Goal: Task Accomplishment & Management: Complete application form

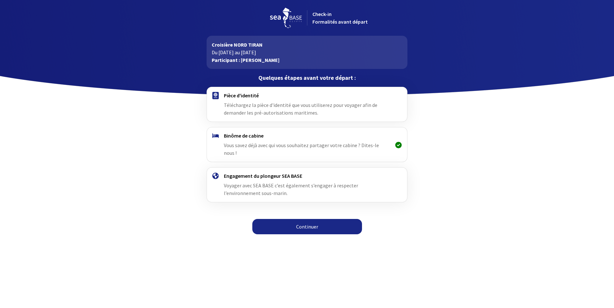
click at [398, 145] on icon at bounding box center [398, 145] width 6 height 0
click at [306, 228] on link "Continuer" at bounding box center [307, 226] width 110 height 15
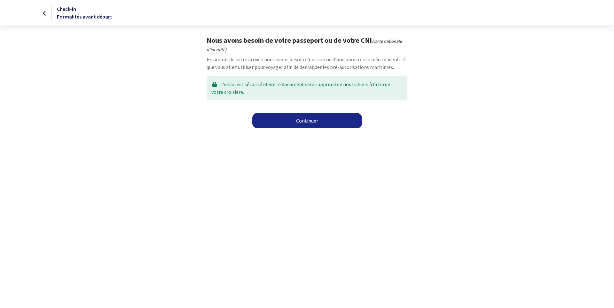
click at [302, 122] on link "Continuer" at bounding box center [307, 120] width 110 height 15
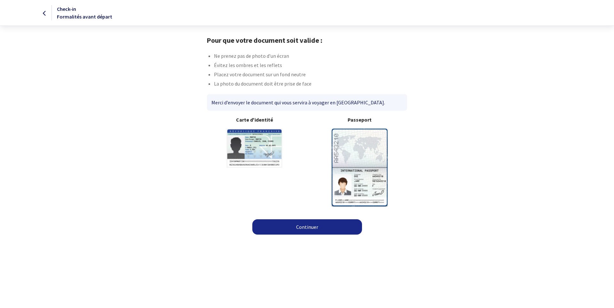
click at [360, 169] on img at bounding box center [359, 168] width 56 height 78
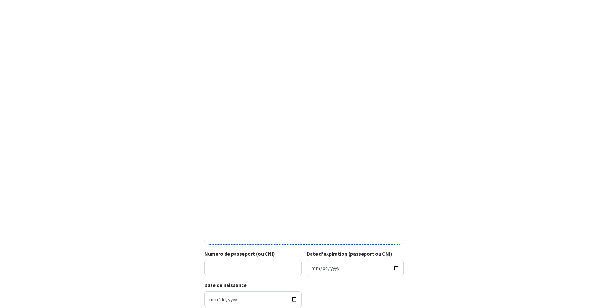
scroll to position [121, 0]
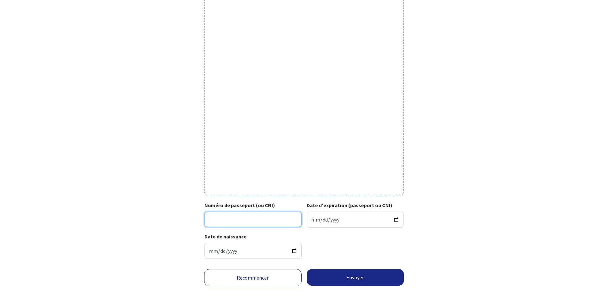
click at [222, 221] on input "Numéro de passeport (ou CNI)" at bounding box center [253, 219] width 97 height 15
type input "23CF48435"
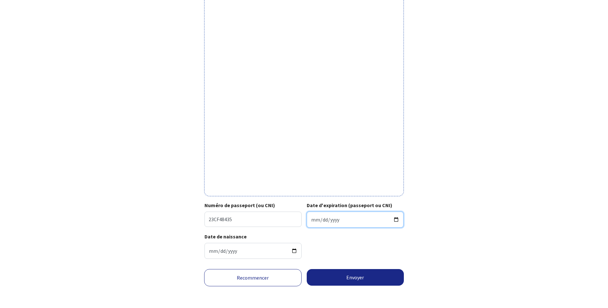
click at [324, 219] on input "Date d'expiration (passeport ou CNI)" at bounding box center [355, 220] width 97 height 16
click at [313, 217] on input "Date d'expiration (passeport ou CNI)" at bounding box center [355, 220] width 97 height 16
type input "2033-02-20"
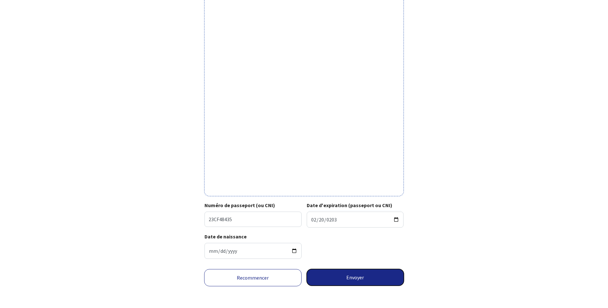
click at [350, 277] on button "Envoyer" at bounding box center [355, 277] width 97 height 17
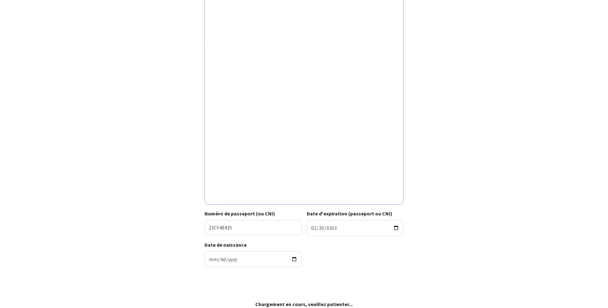
scroll to position [112, 0]
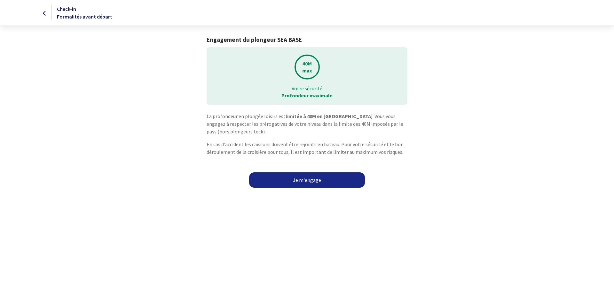
click at [315, 183] on link "Je m'engage" at bounding box center [307, 180] width 116 height 15
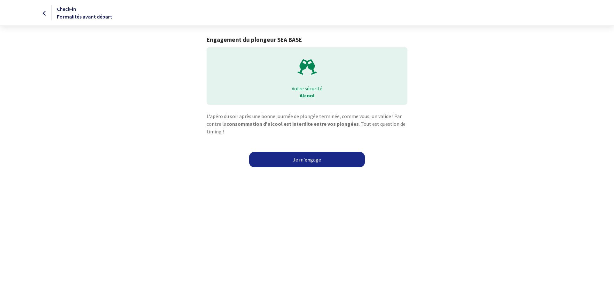
click at [305, 161] on link "Je m'engage" at bounding box center [307, 159] width 116 height 15
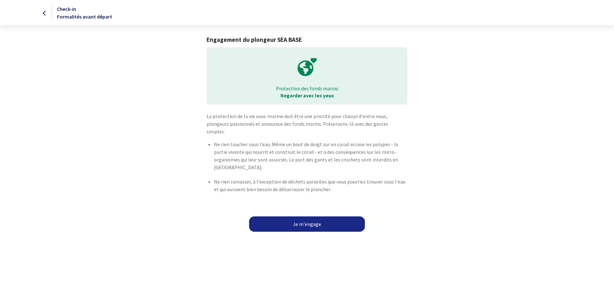
click at [307, 217] on link "Je m'engage" at bounding box center [307, 224] width 116 height 15
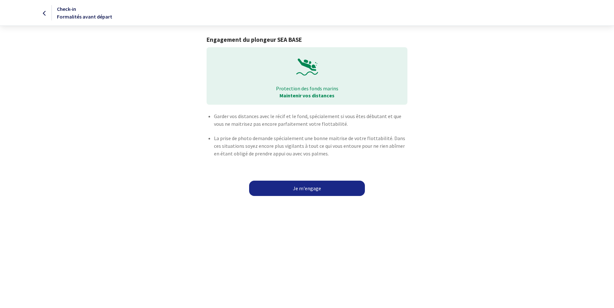
click at [305, 187] on link "Je m'engage" at bounding box center [307, 188] width 116 height 15
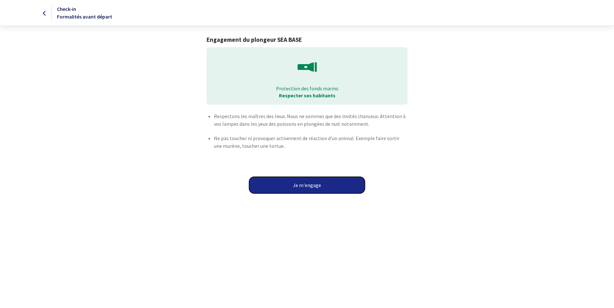
click at [305, 187] on button "Je m'engage" at bounding box center [307, 185] width 116 height 17
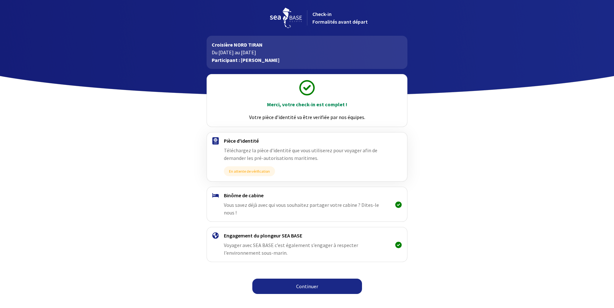
click at [397, 205] on icon at bounding box center [398, 205] width 6 height 0
click at [305, 279] on link "Continuer" at bounding box center [307, 286] width 110 height 15
click at [303, 279] on link "Continuer" at bounding box center [307, 286] width 110 height 15
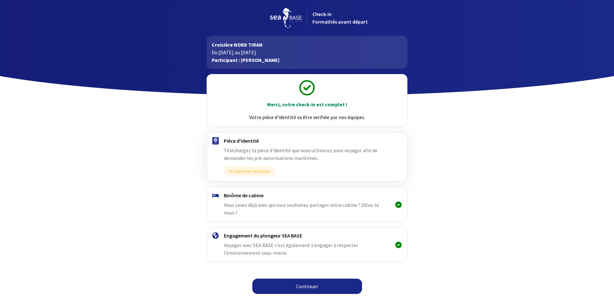
click at [302, 279] on link "Continuer" at bounding box center [307, 286] width 110 height 15
